Goal: Information Seeking & Learning: Find specific fact

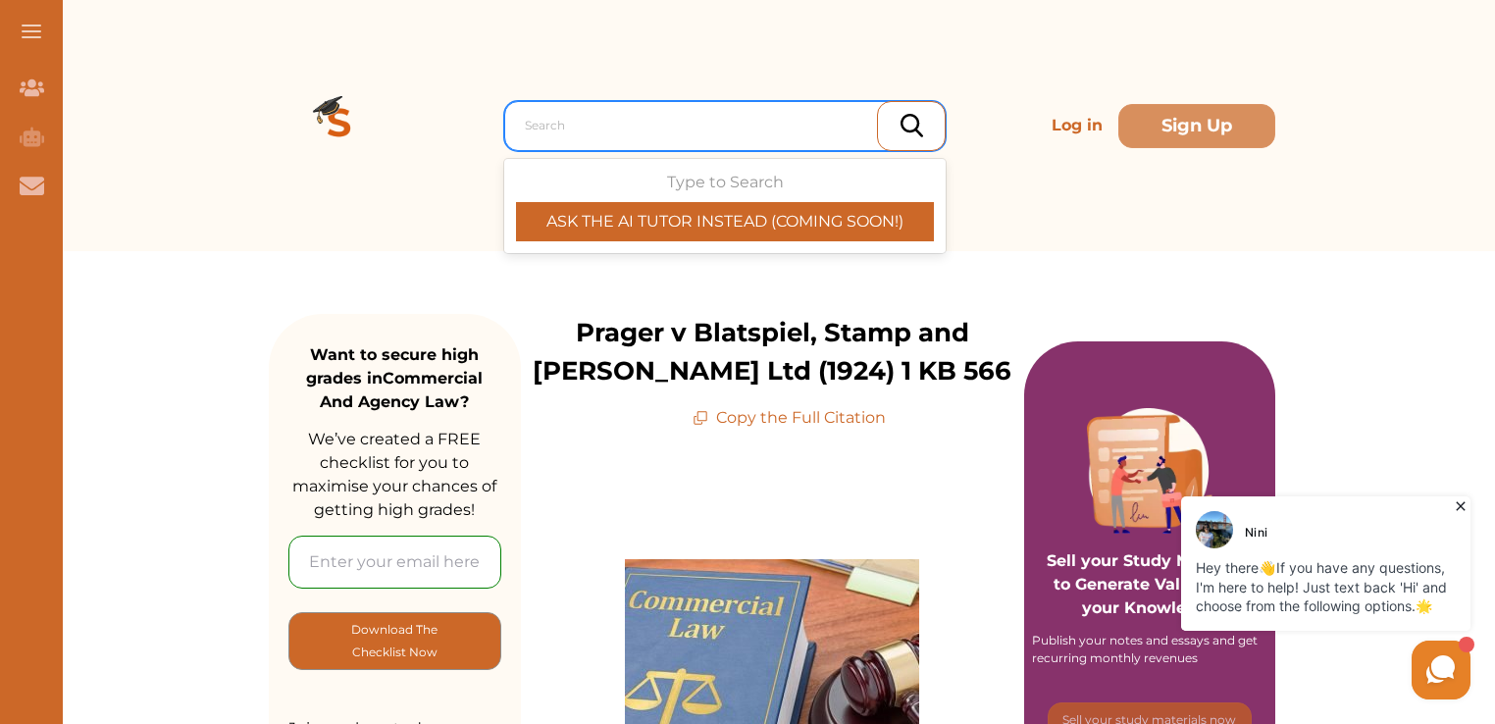
click at [561, 124] on div at bounding box center [730, 125] width 410 height 27
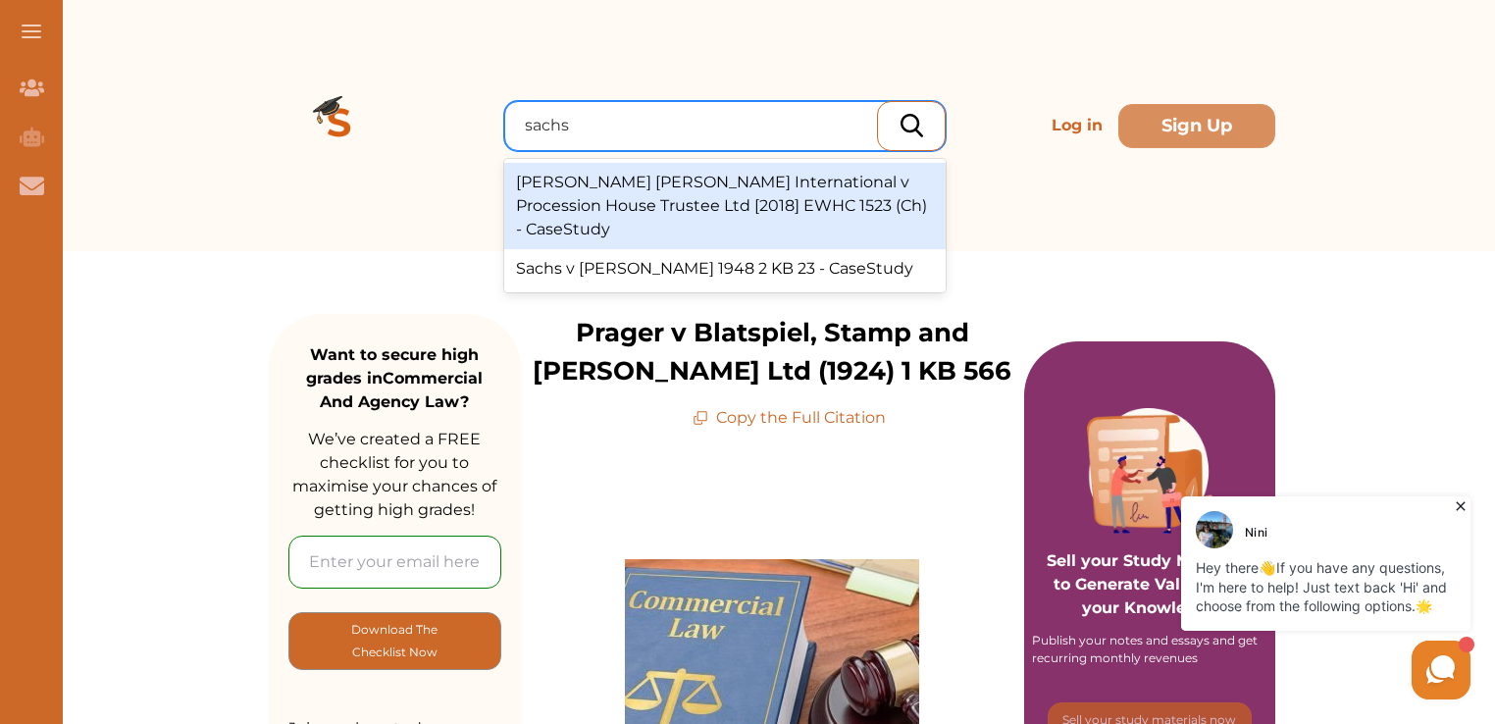
type input "sachs v"
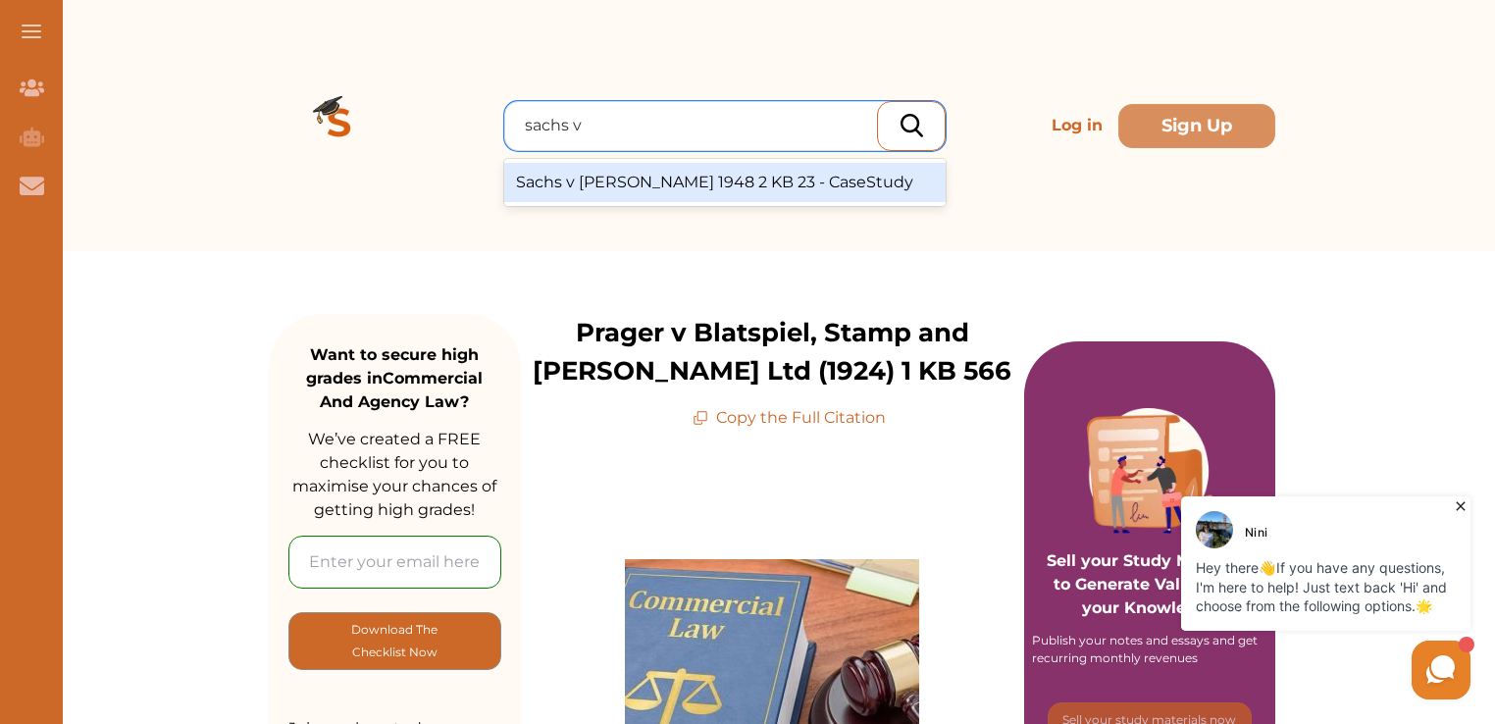
click at [601, 183] on div "Sachs v Miklos 1948 2 KB 23 - CaseStudy" at bounding box center [725, 182] width 442 height 39
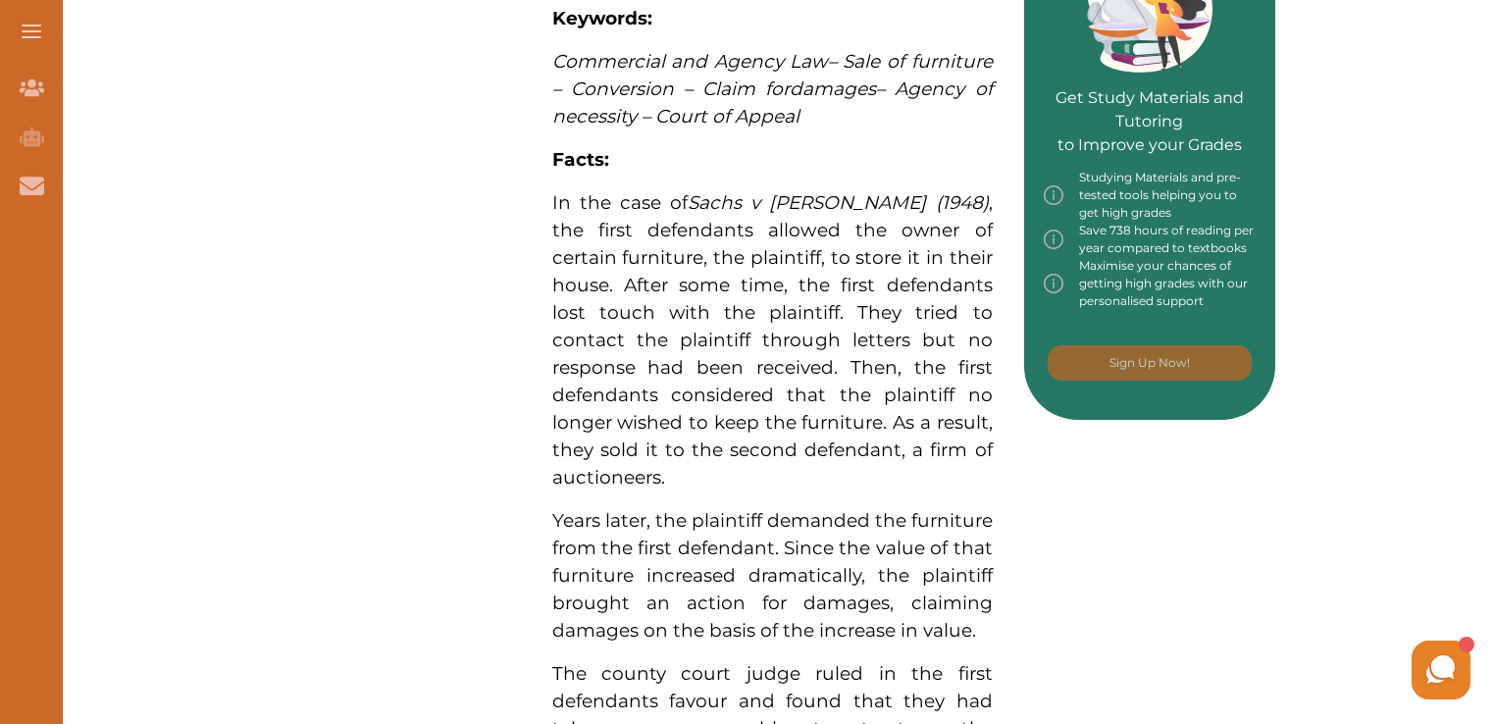
scroll to position [949, 0]
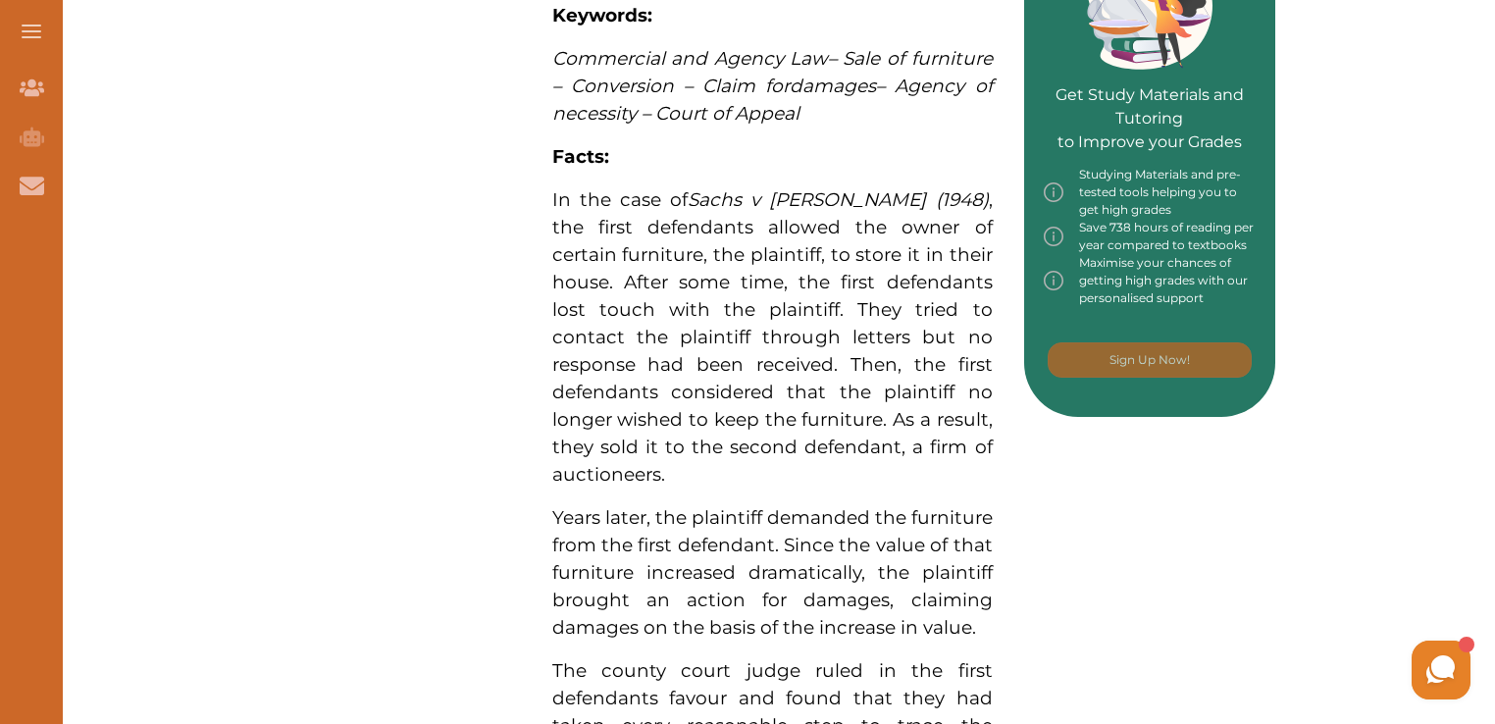
click at [553, 188] on span "In the case of Sachs v Miklos (1948) , the first defendants allowed the owner o…" at bounding box center [772, 336] width 441 height 297
click at [743, 508] on div "We do not allow selecting and copying of our content. You can get our subscript…" at bounding box center [747, 362] width 1495 height 724
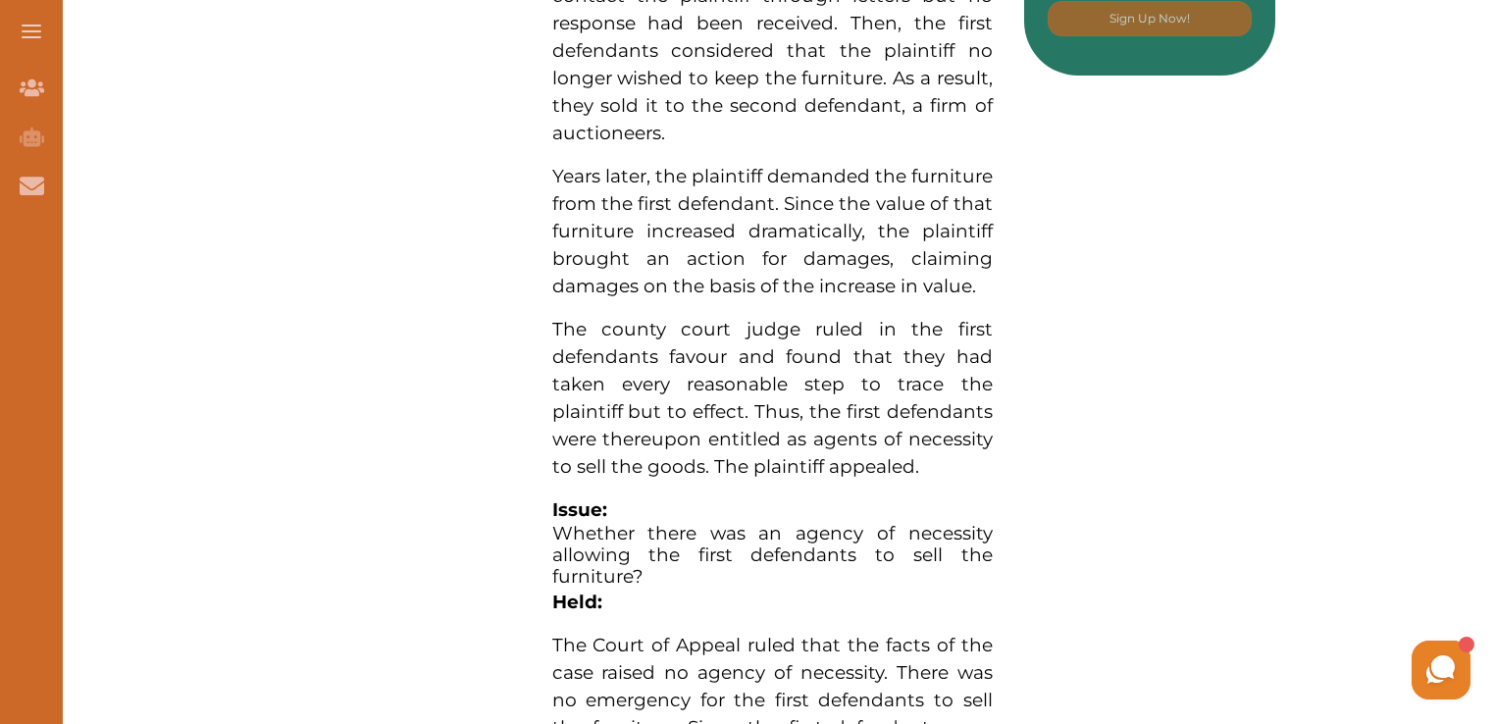
scroll to position [1307, 0]
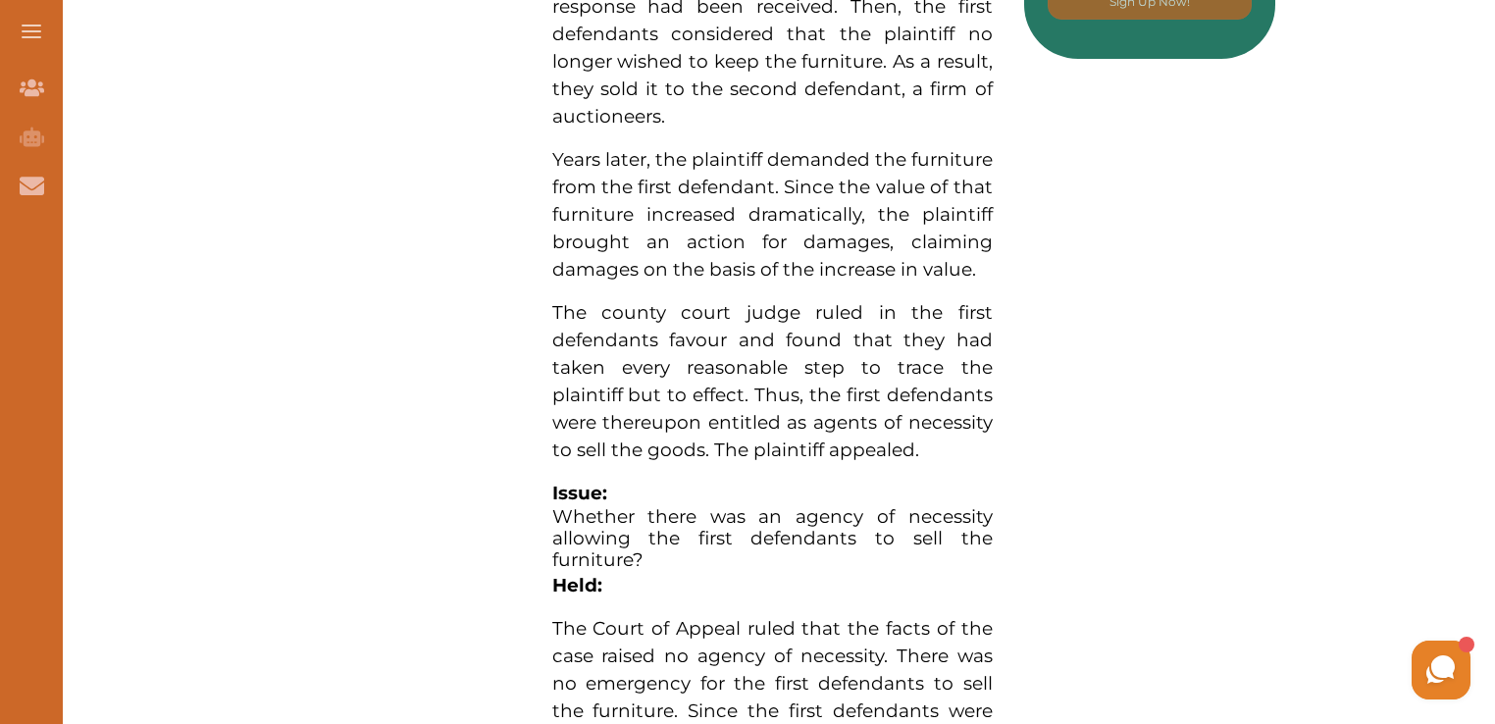
click at [695, 299] on p "The county court judge ruled in the first defendants favour and found that they…" at bounding box center [772, 381] width 441 height 165
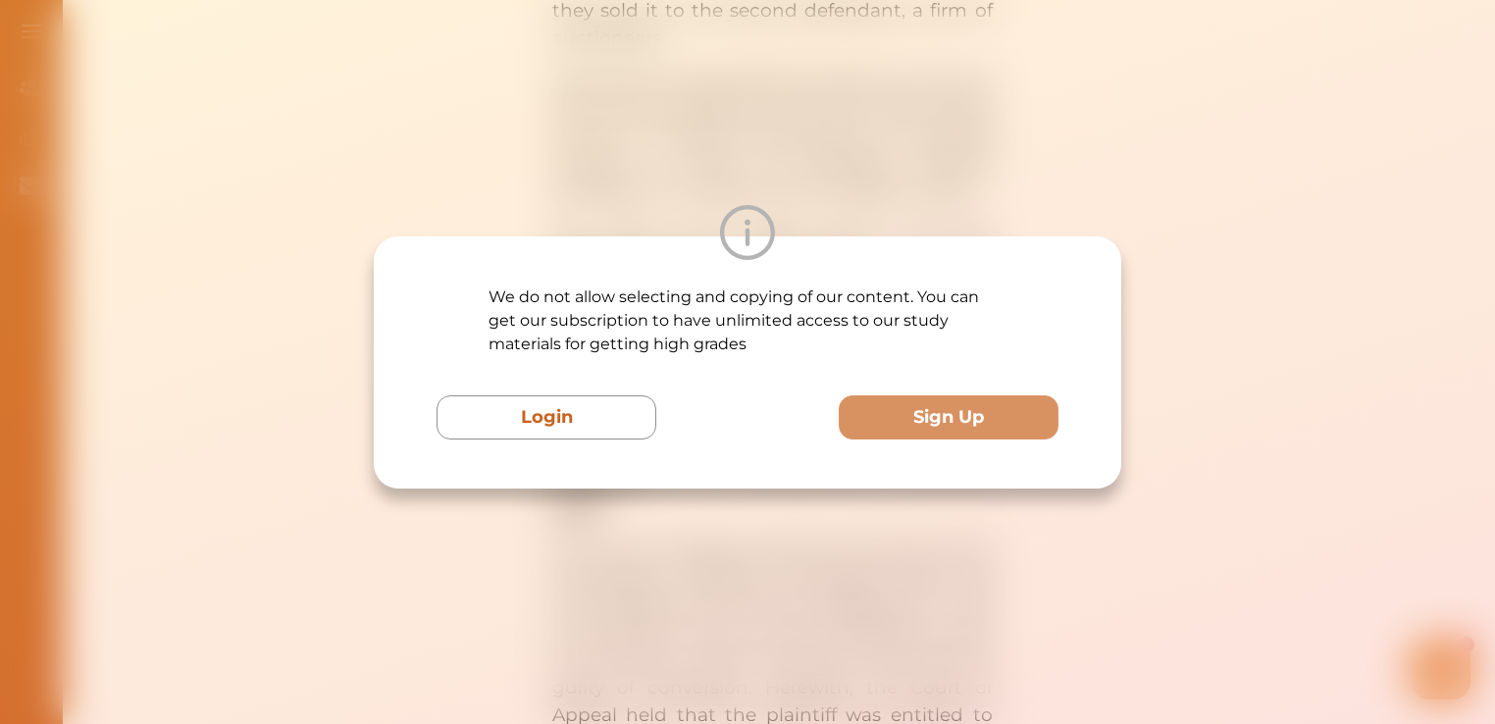
scroll to position [1400, 0]
click at [1144, 171] on div "We do not allow selecting and copying of our content. You can get our subscript…" at bounding box center [747, 362] width 1495 height 724
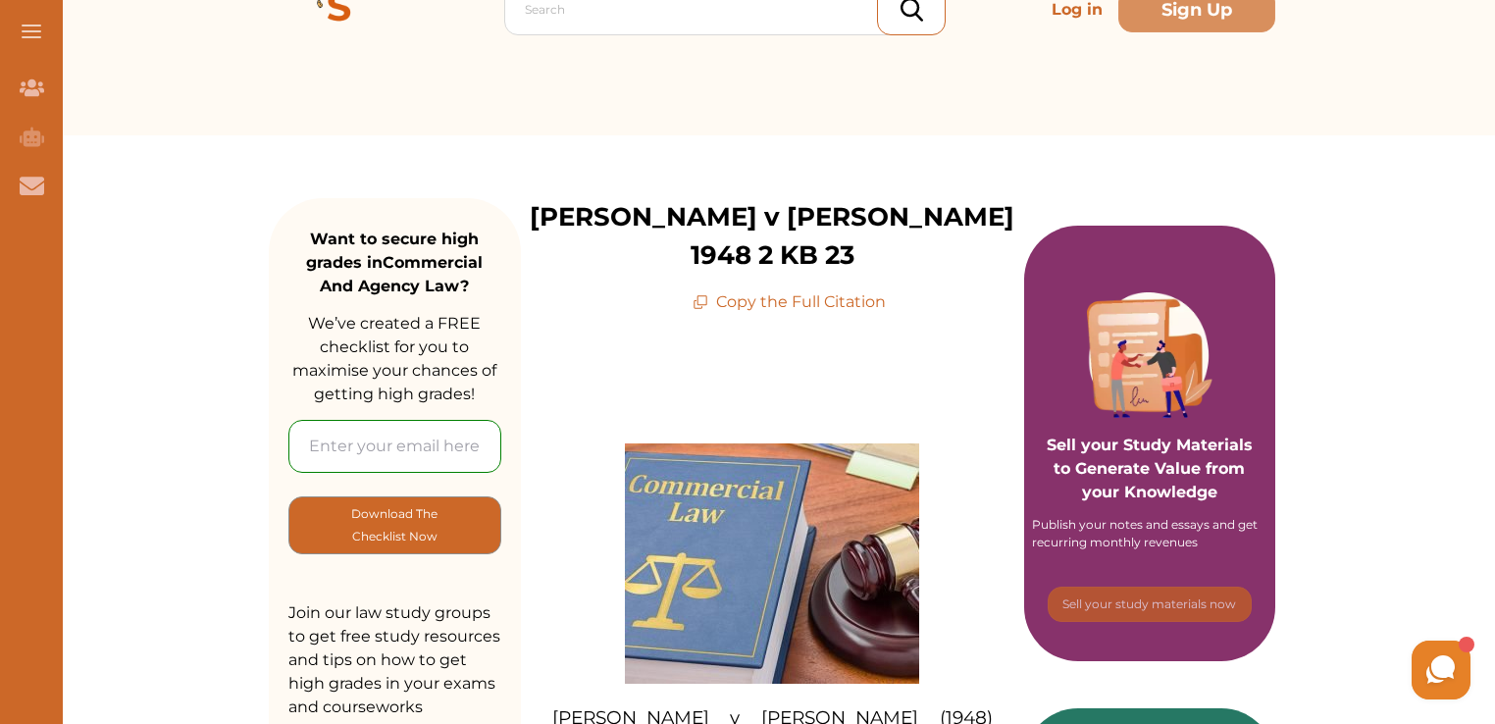
scroll to position [0, 0]
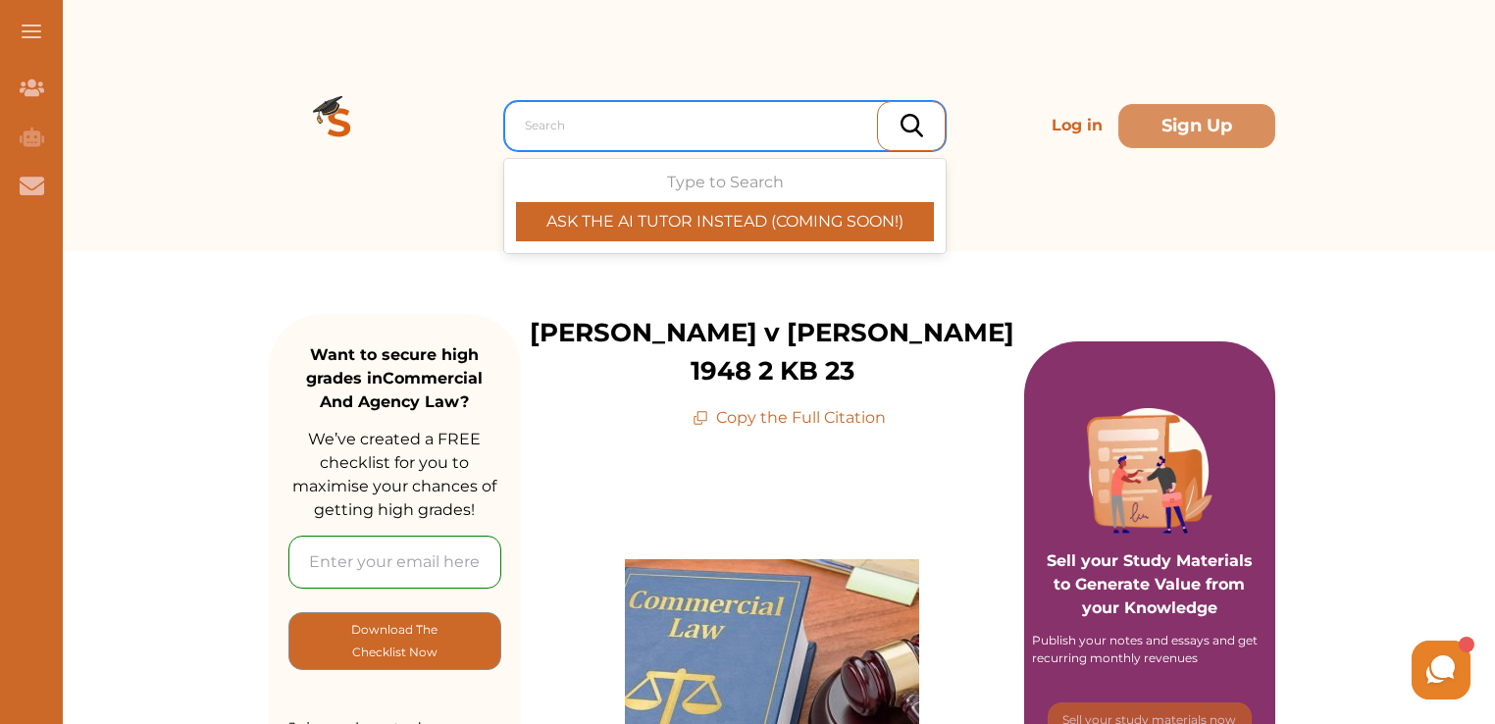
click at [662, 116] on div at bounding box center [730, 125] width 410 height 27
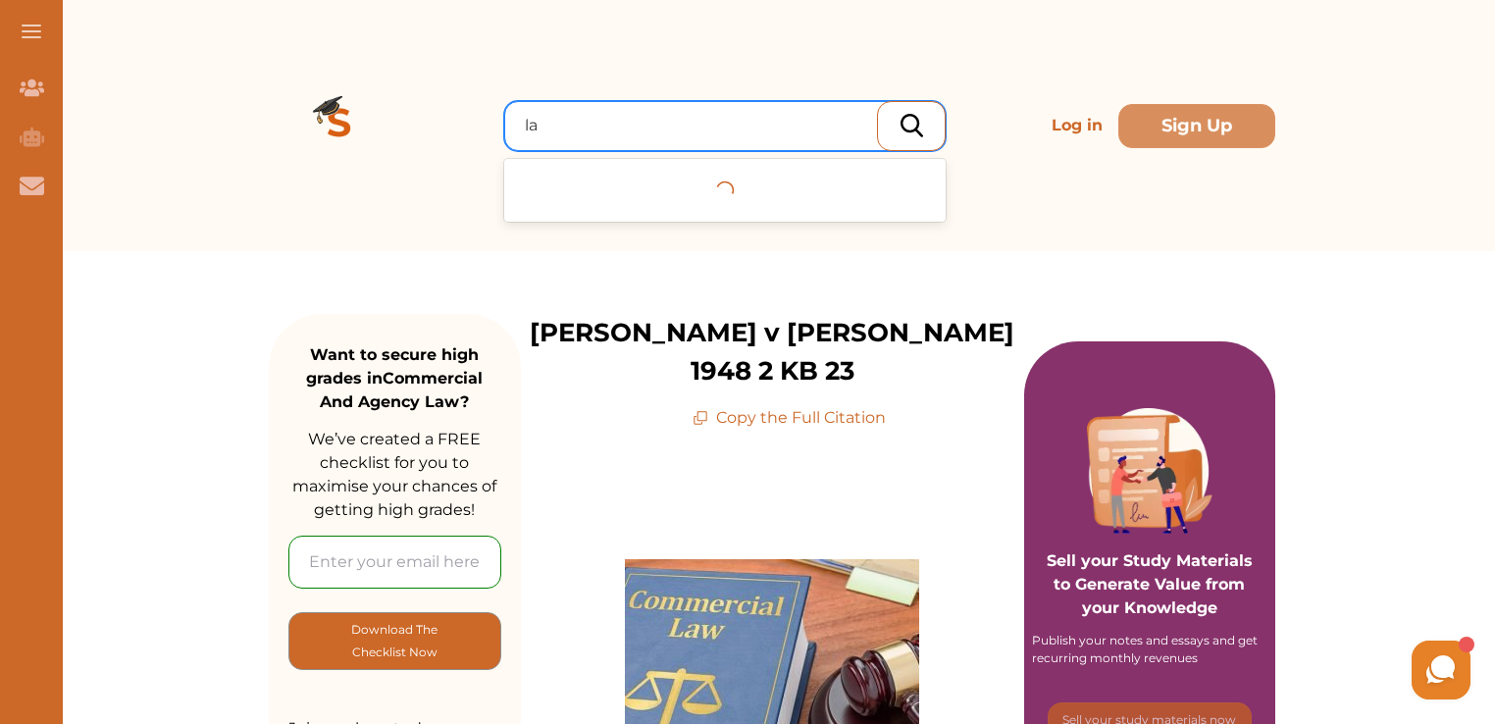
type input "l"
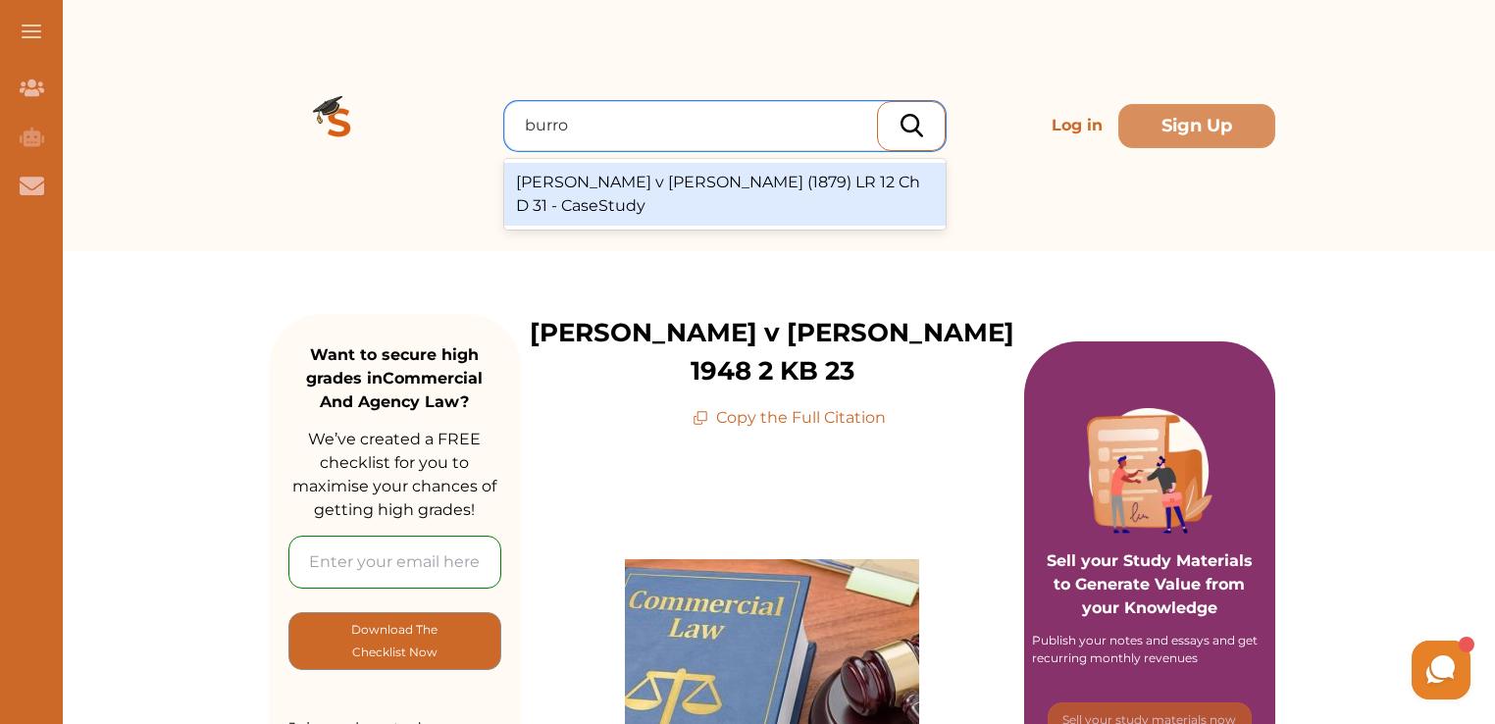
type input "burro"
click at [771, 133] on div at bounding box center [730, 125] width 410 height 27
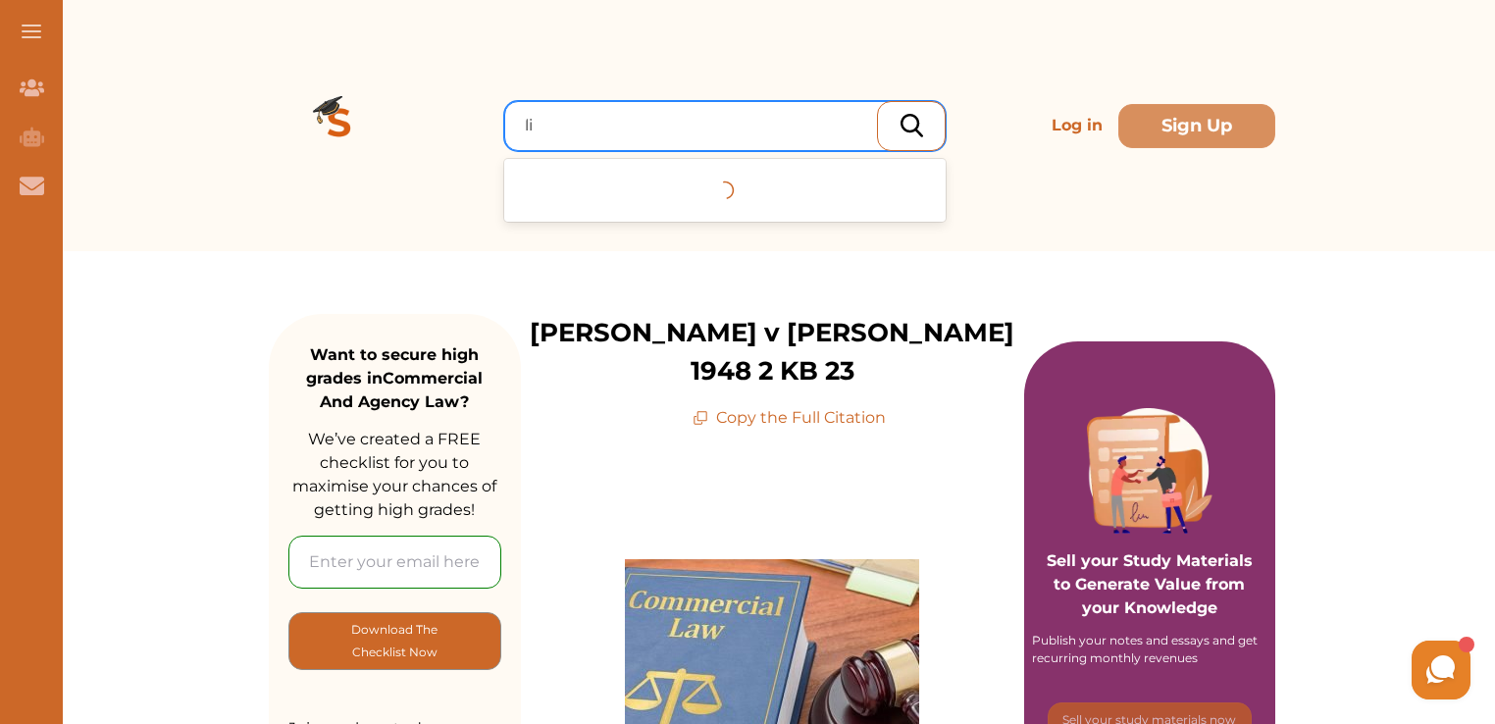
type input "l"
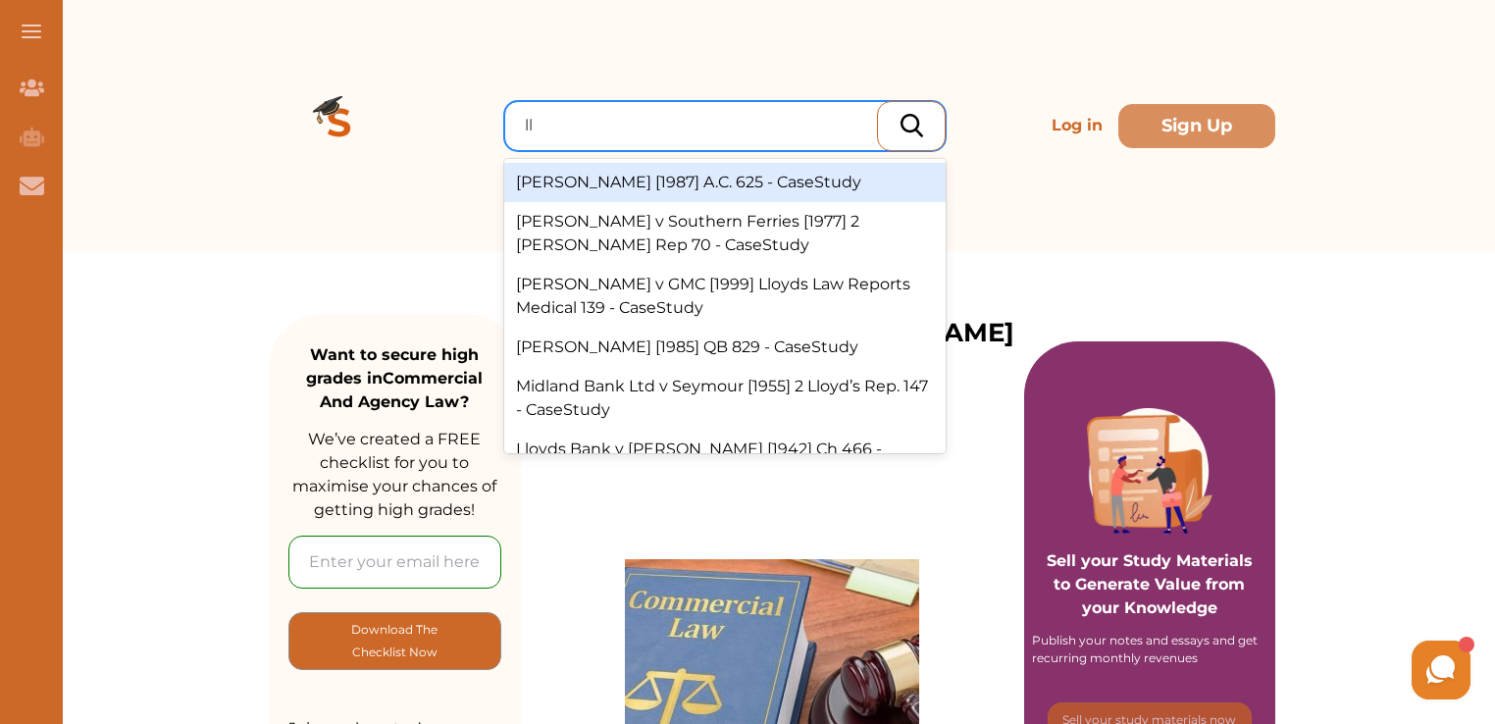
type input "l"
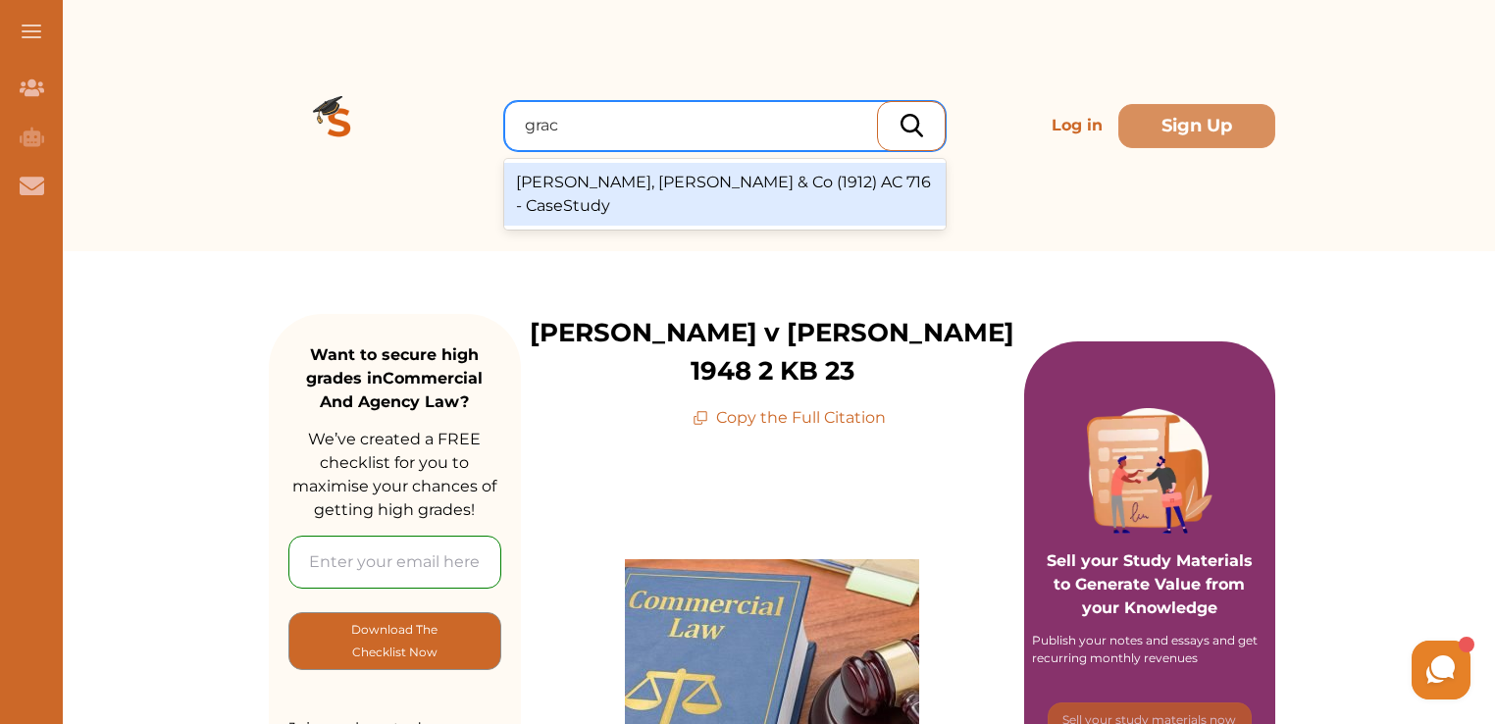
type input "grace"
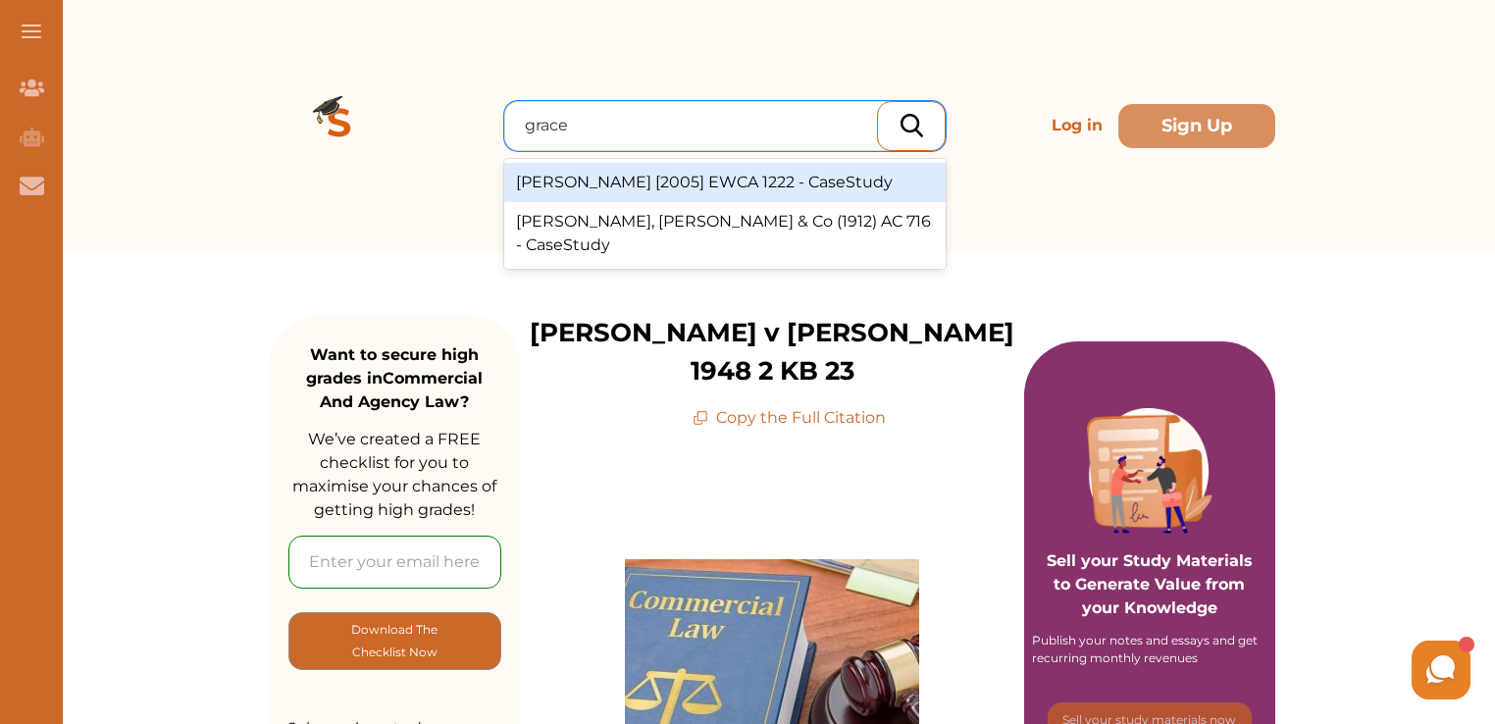
click at [664, 191] on div "[PERSON_NAME] [2005] EWCA 1222 - CaseStudy" at bounding box center [725, 182] width 442 height 39
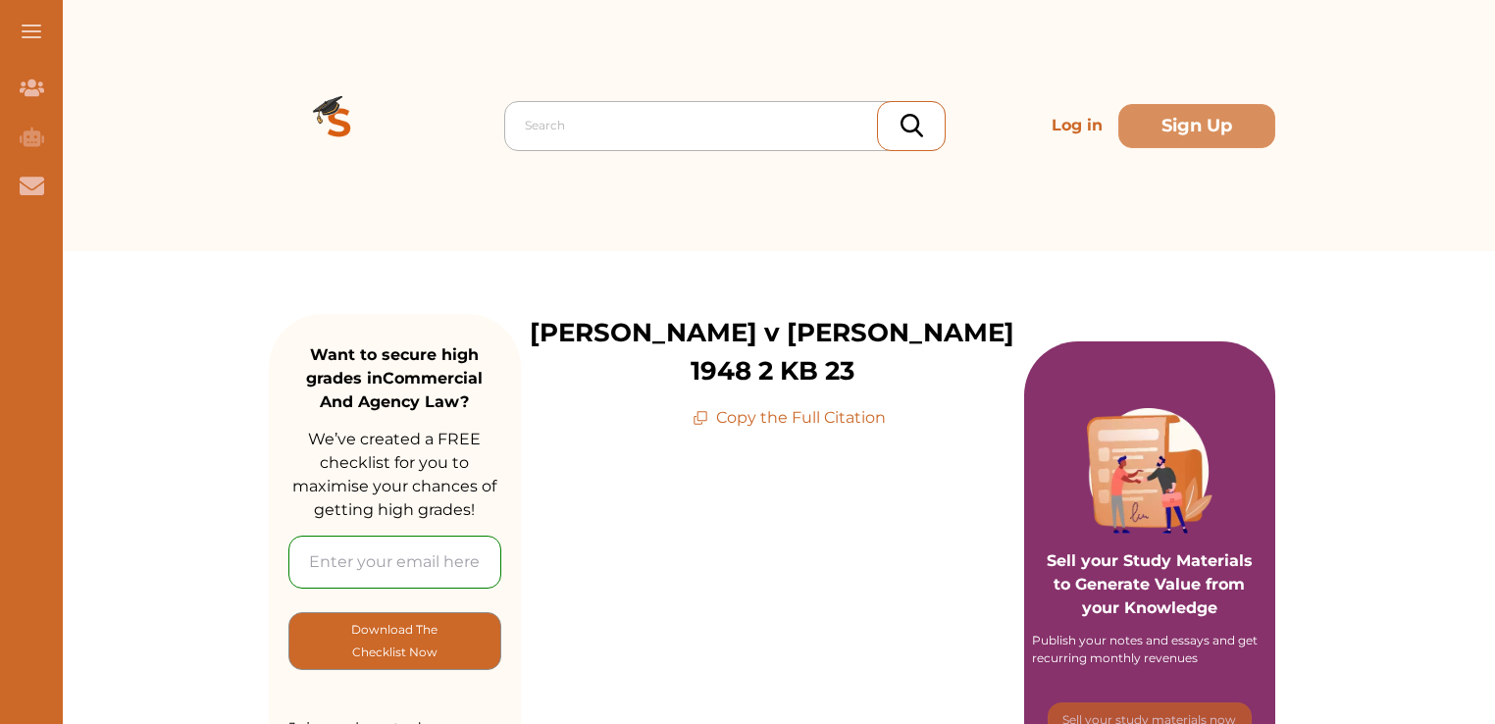
click at [729, 112] on div at bounding box center [730, 125] width 410 height 27
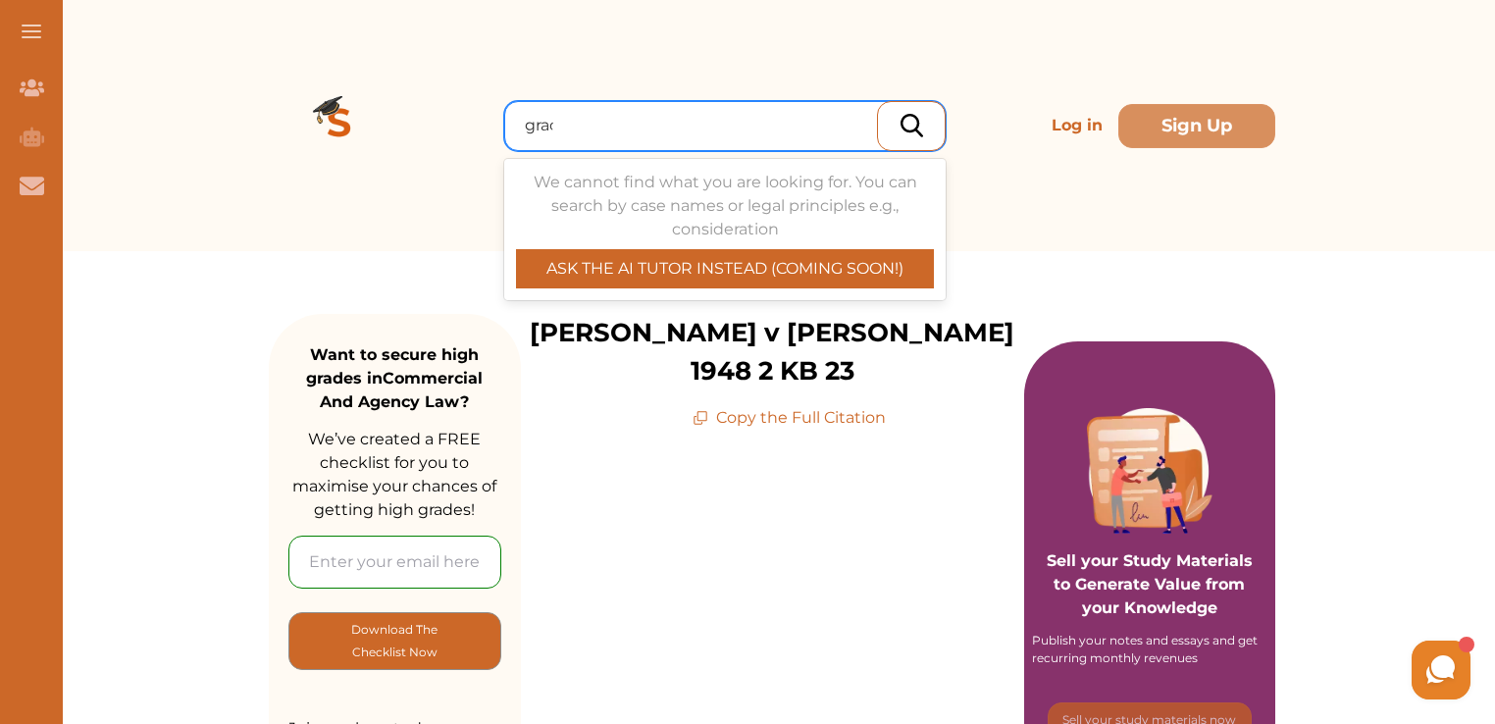
type input "grace"
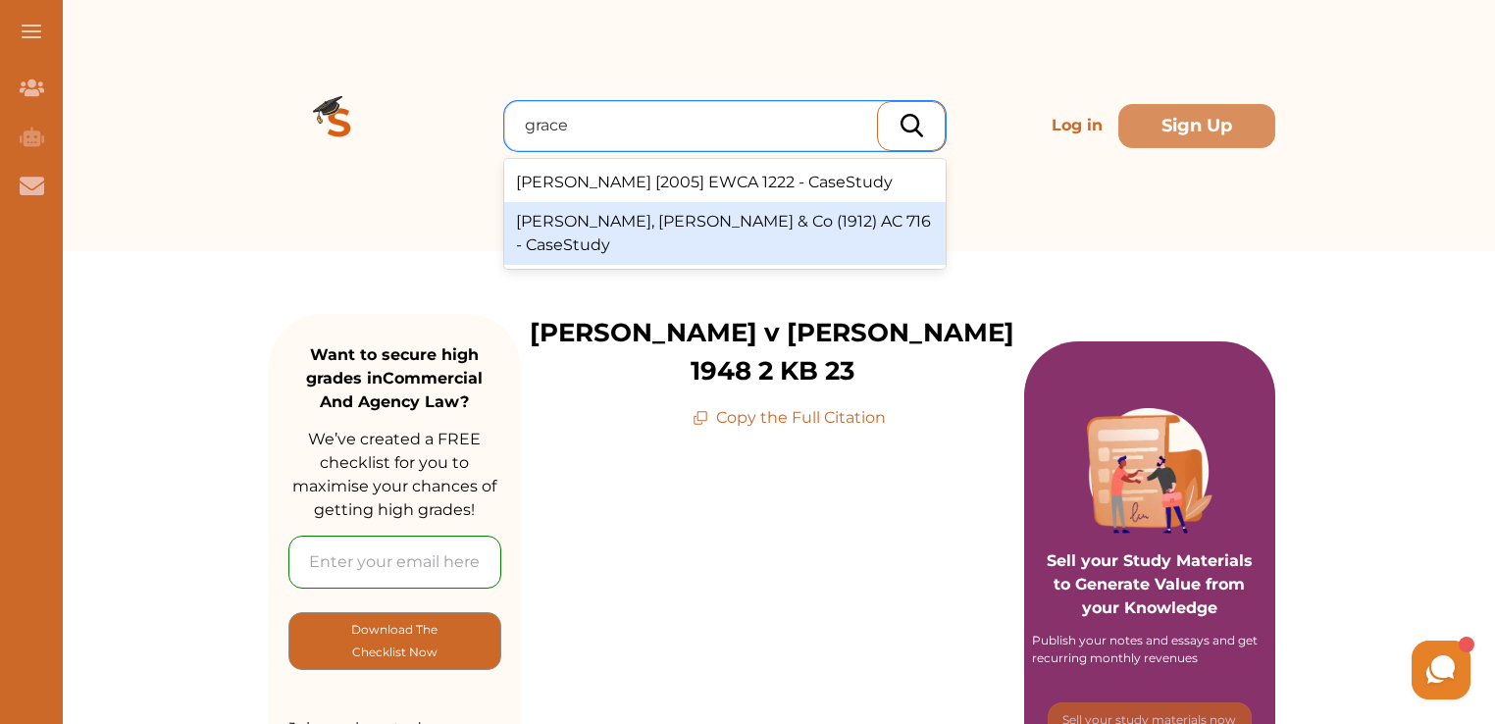
click at [718, 230] on div "[PERSON_NAME], [PERSON_NAME] & Co (1912) AC 716 - CaseStudy" at bounding box center [725, 233] width 442 height 63
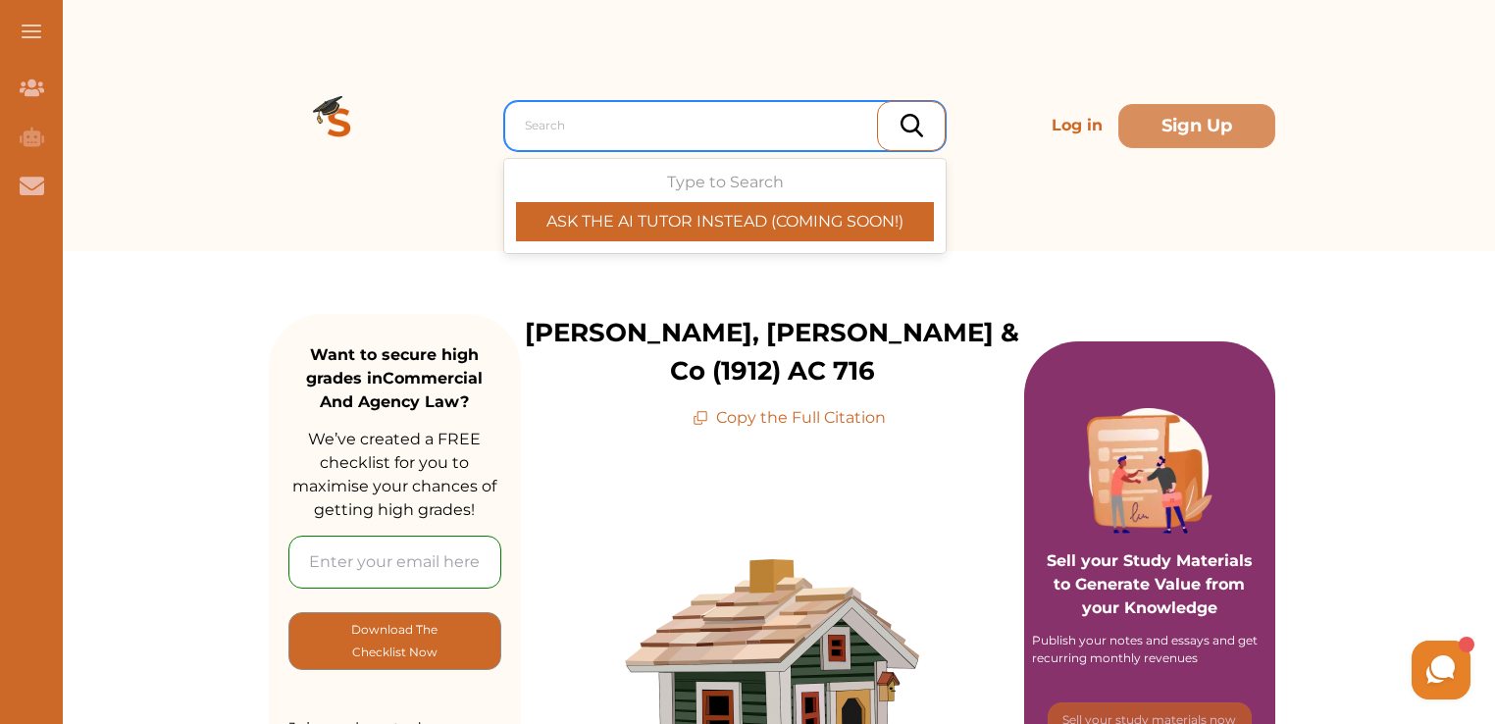
click at [699, 135] on div at bounding box center [730, 125] width 410 height 27
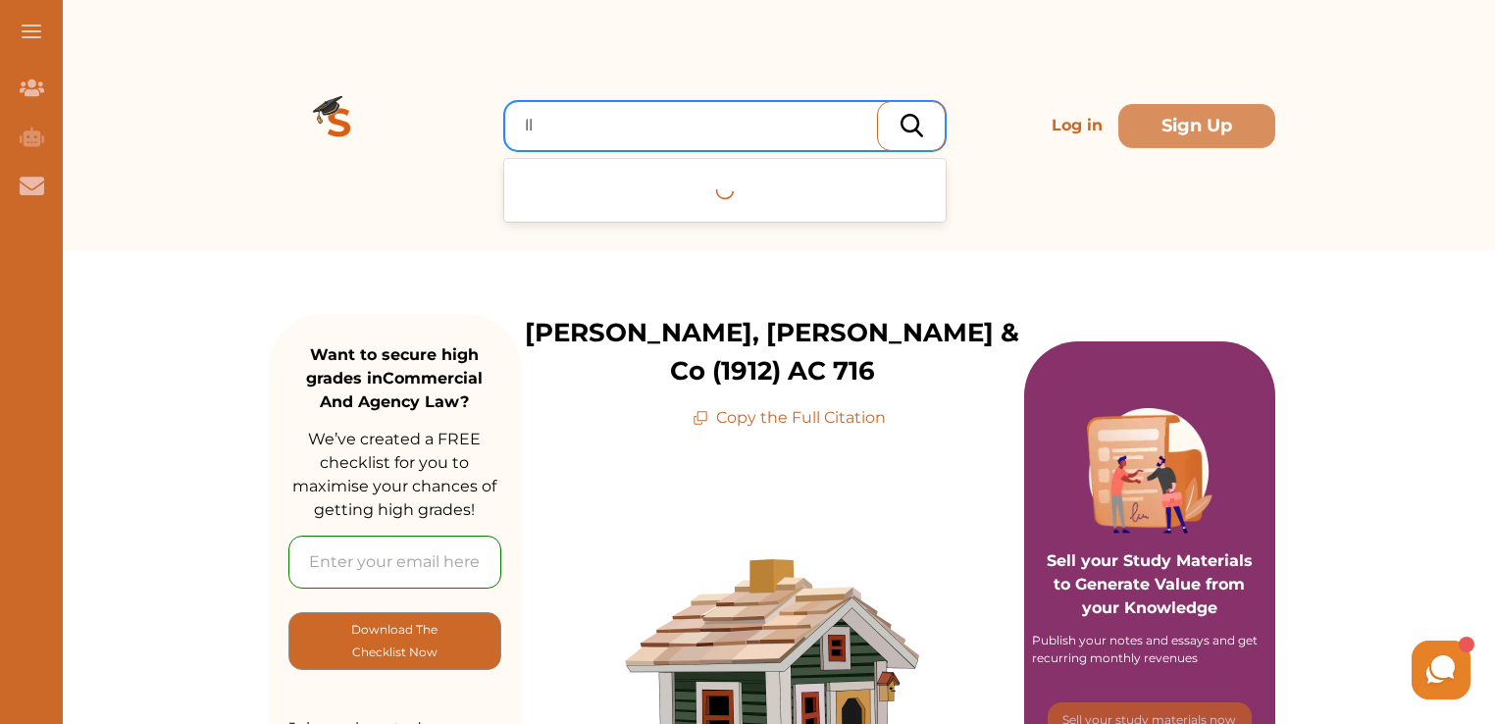
type input "l"
type input "chartered bank of india"
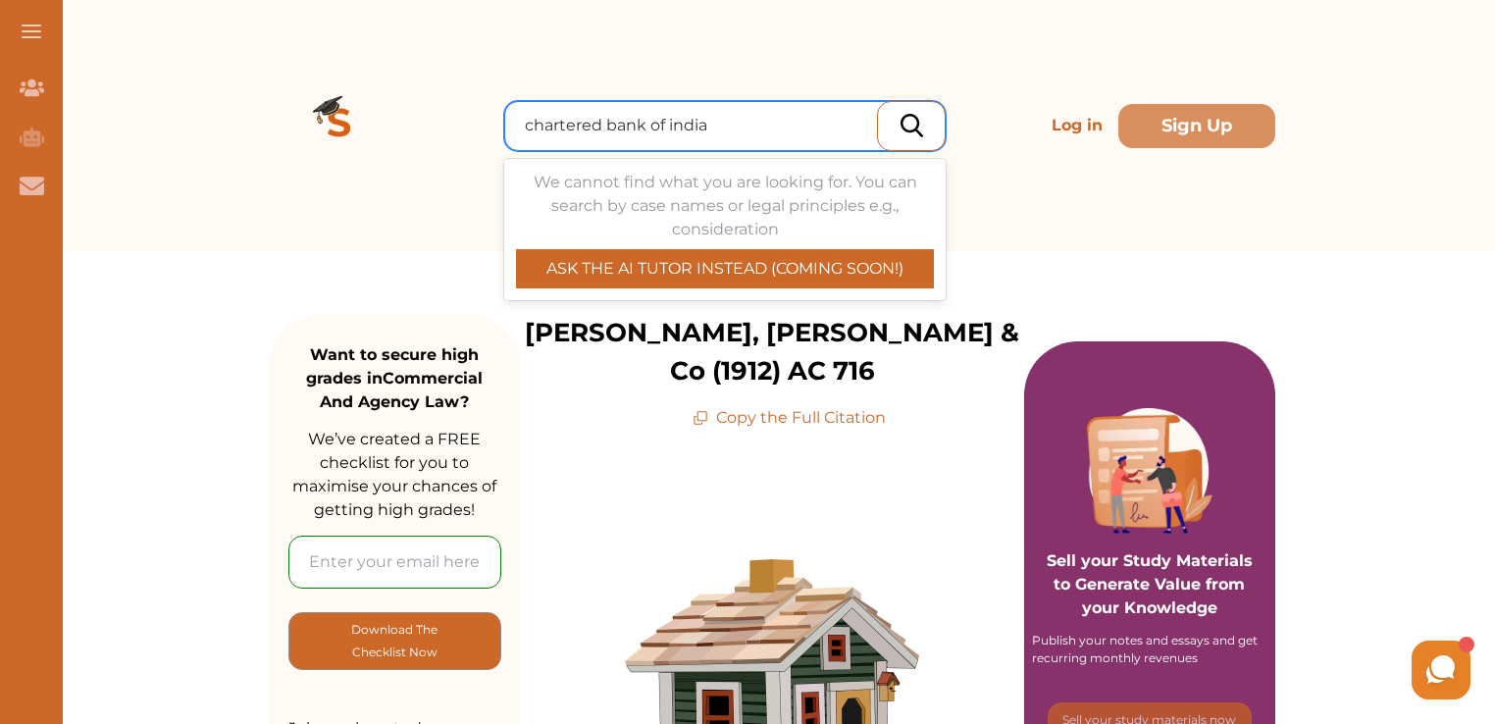
click at [583, 125] on input "chartered bank of india" at bounding box center [618, 126] width 186 height 24
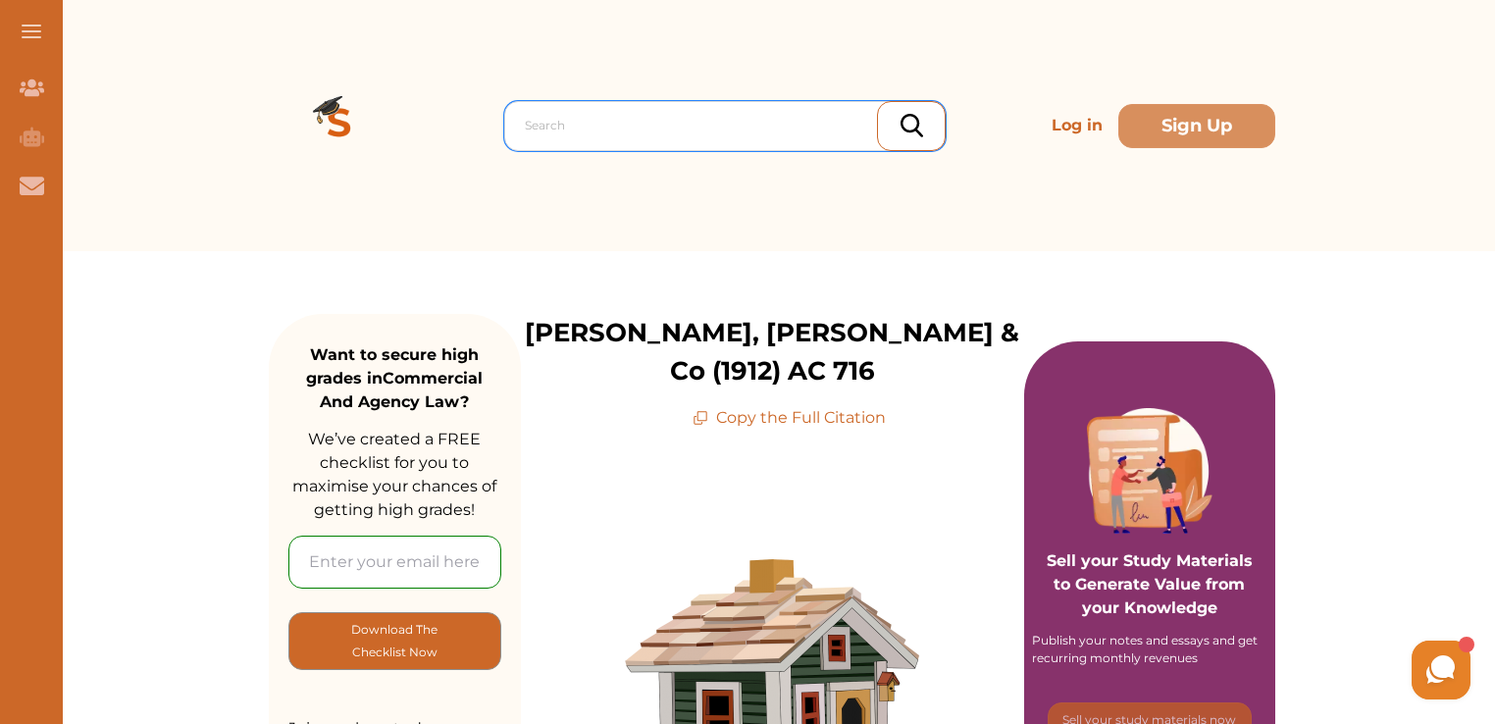
drag, startPoint x: 746, startPoint y: 132, endPoint x: 450, endPoint y: 139, distance: 295.4
click at [450, 139] on div "All selected options have been cleared. Search Log in Sign Up" at bounding box center [772, 125] width 1007 height 251
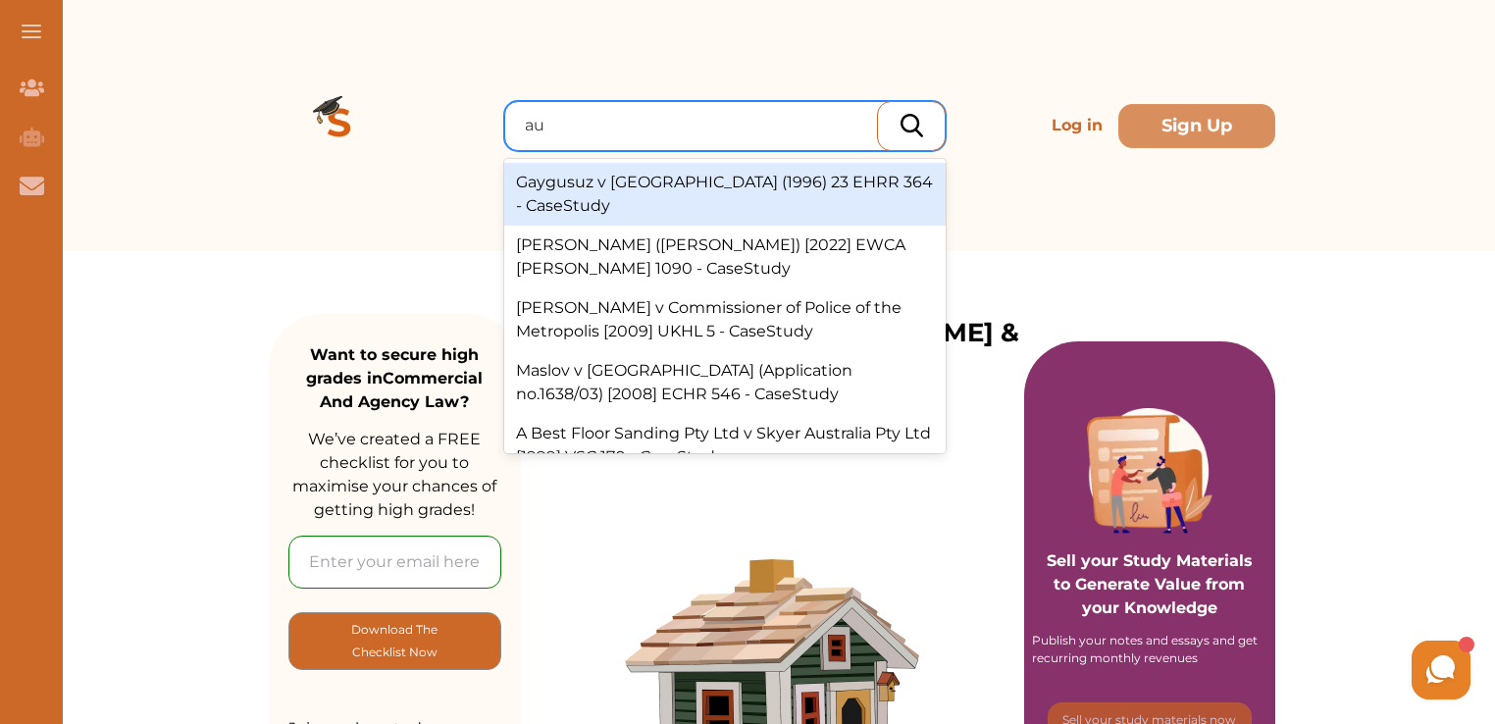
type input "a"
